Goal: Information Seeking & Learning: Learn about a topic

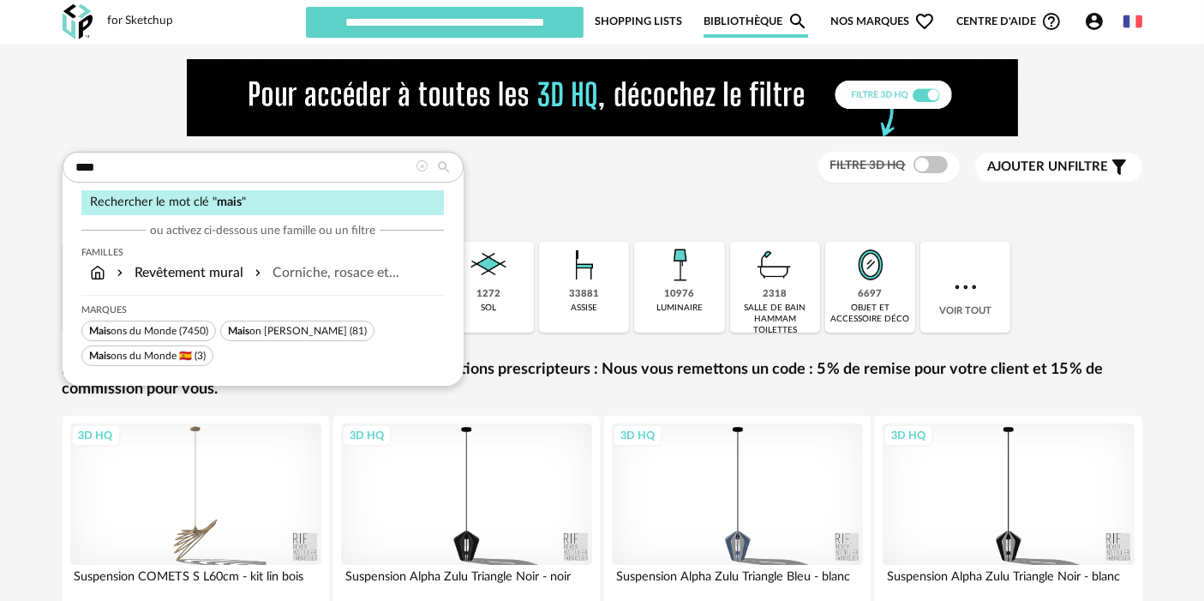
type input "****"
click at [154, 329] on span "Mais ons du Monde" at bounding box center [132, 331] width 87 height 10
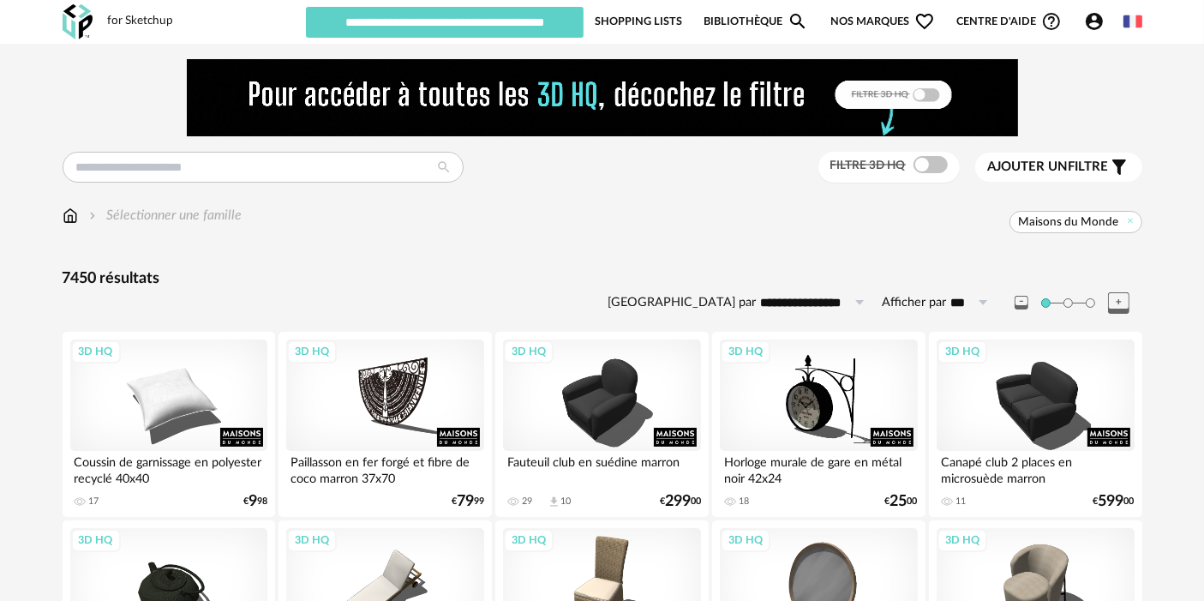
click at [382, 387] on div "3D HQ" at bounding box center [384, 394] width 197 height 111
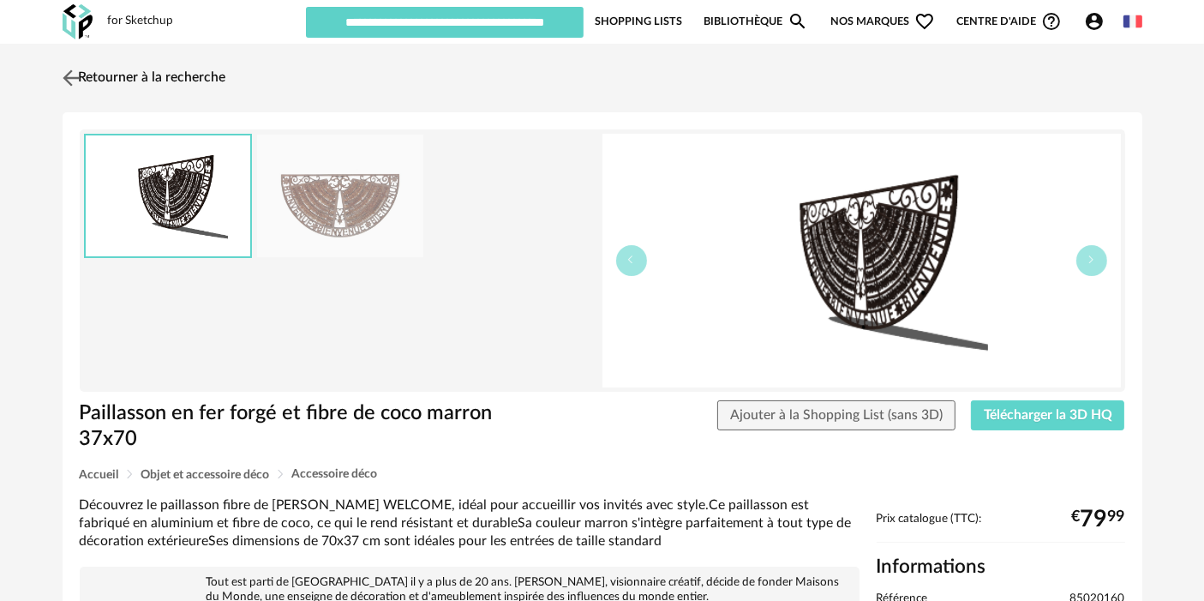
click at [159, 92] on link "Retourner à la recherche" at bounding box center [142, 78] width 168 height 38
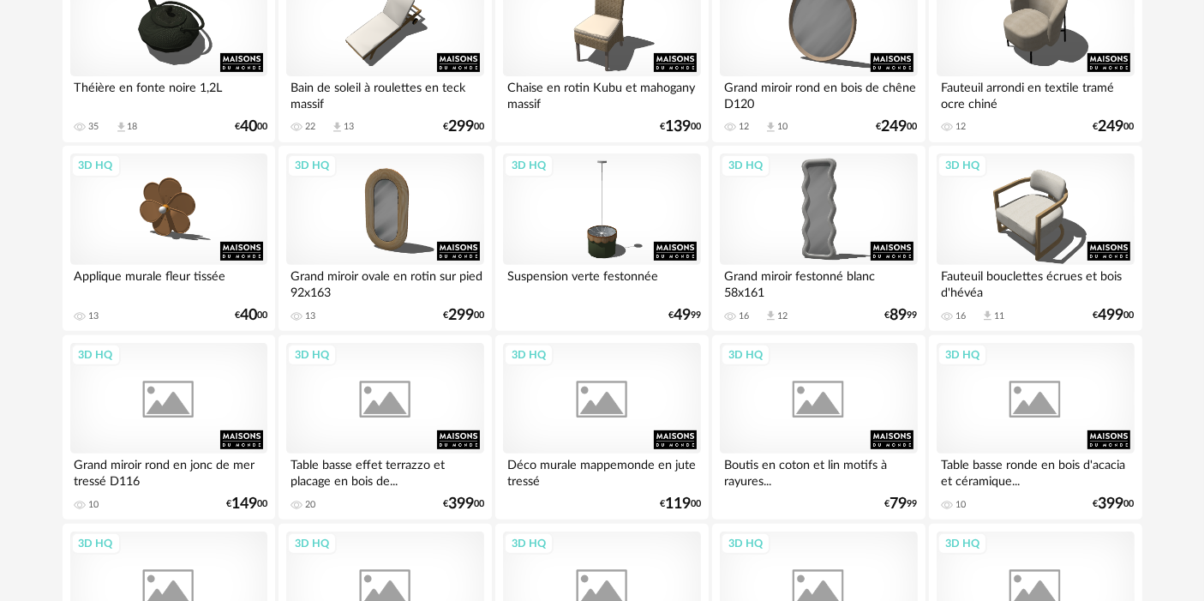
scroll to position [568, 0]
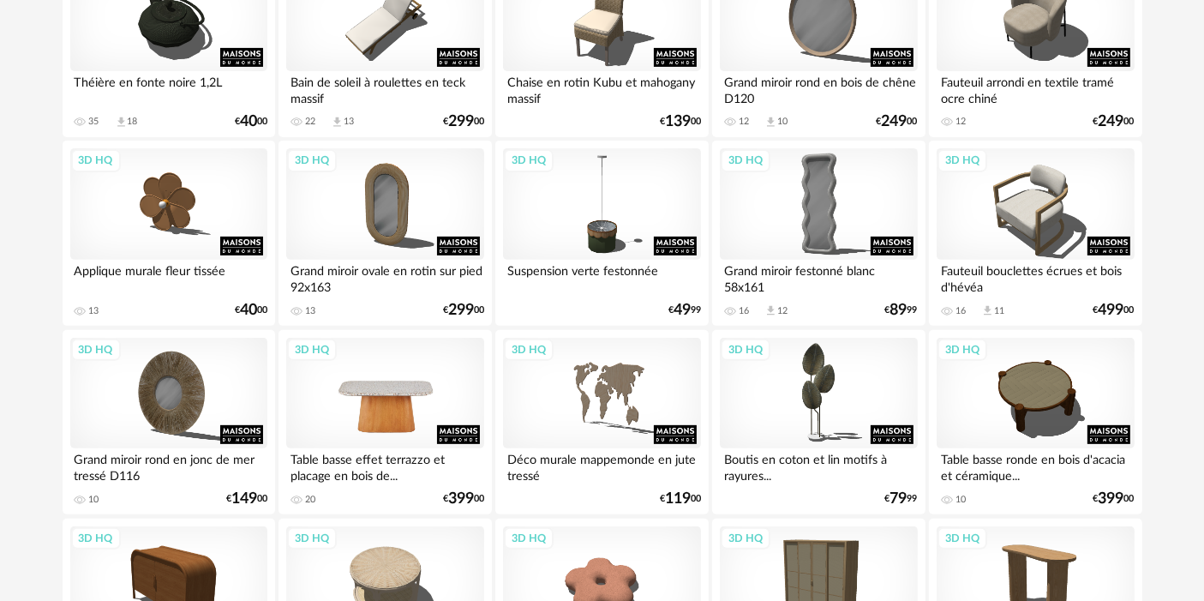
click at [298, 376] on div "3D HQ" at bounding box center [384, 393] width 197 height 111
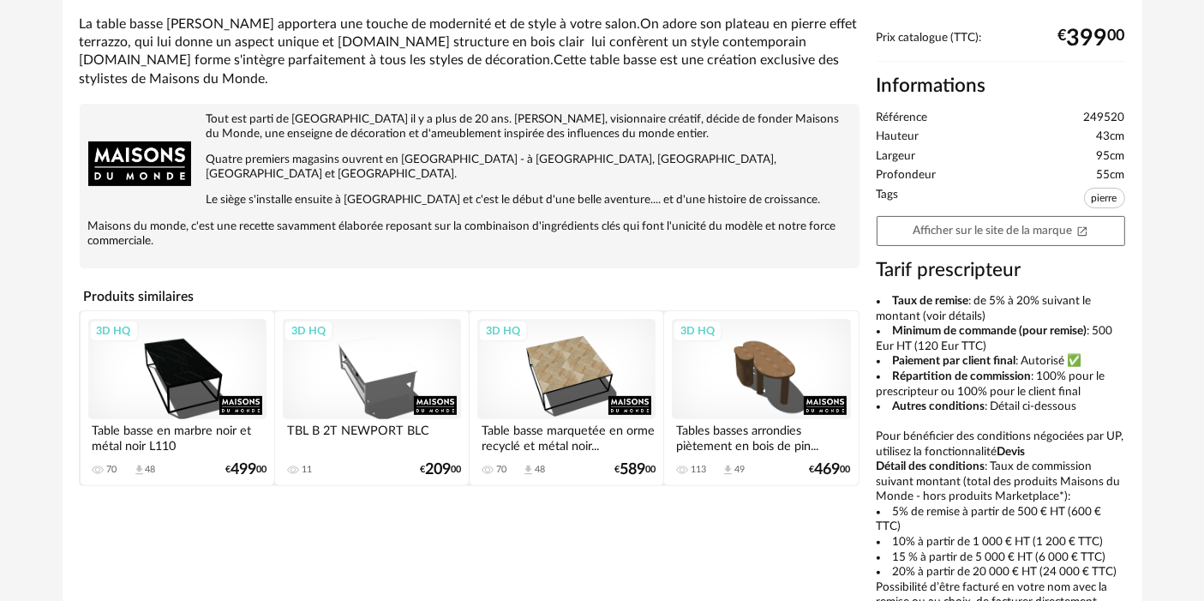
scroll to position [636, 0]
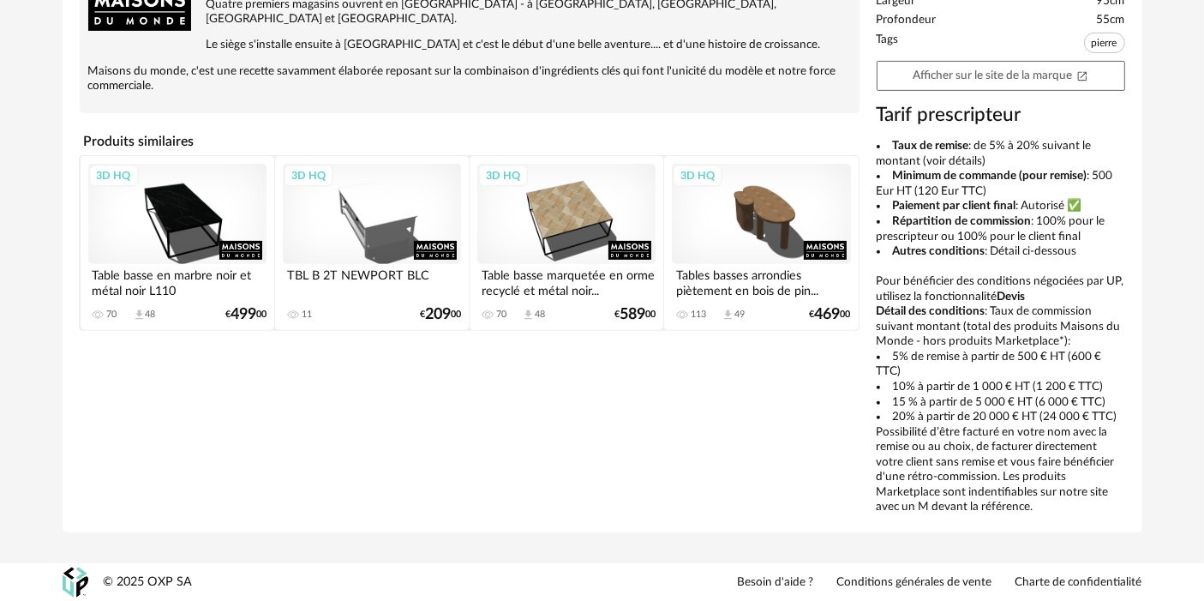
click at [764, 413] on div "La table basse [PERSON_NAME] apportera une touche de modernité et de style à vo…" at bounding box center [602, 187] width 1063 height 655
